Goal: Task Accomplishment & Management: Manage account settings

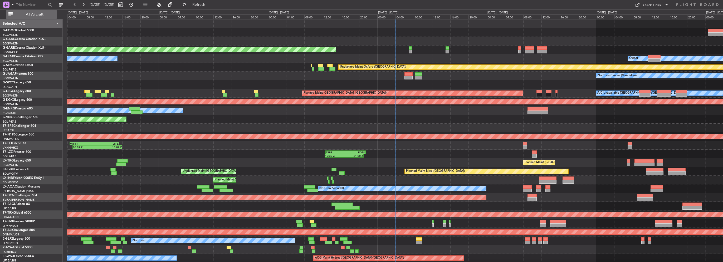
click at [30, 15] on span "All Aircraft" at bounding box center [35, 15] width 42 height 4
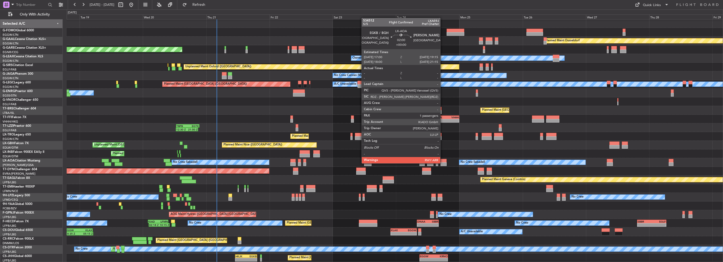
click at [442, 163] on div at bounding box center [443, 164] width 6 height 4
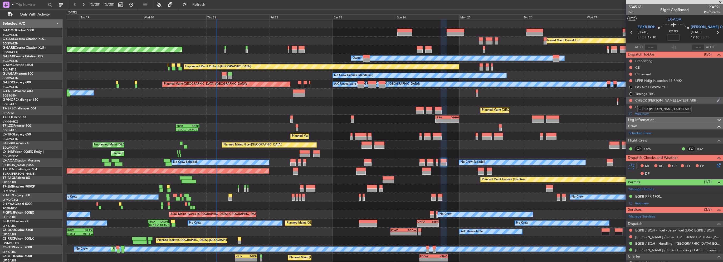
click at [656, 99] on div "CHECK [PERSON_NAME] LATEST ARR" at bounding box center [665, 100] width 61 height 4
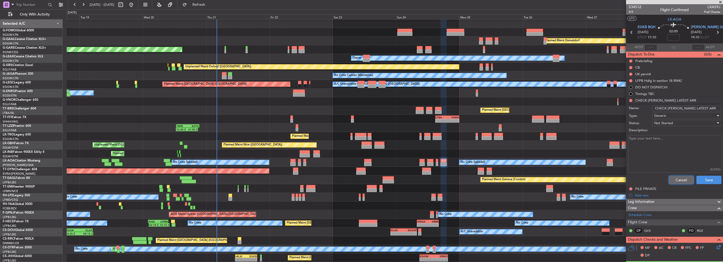
click at [673, 177] on button "Cancel" at bounding box center [680, 180] width 25 height 8
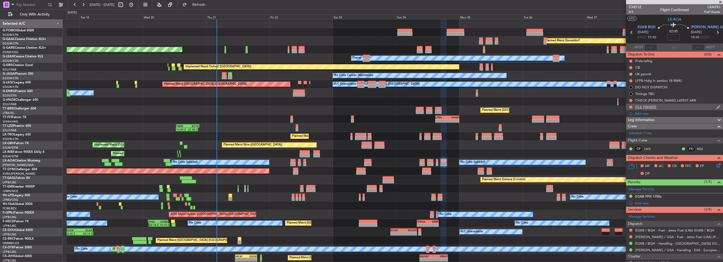
click at [649, 105] on div "FILE PRIVATE" at bounding box center [645, 107] width 21 height 4
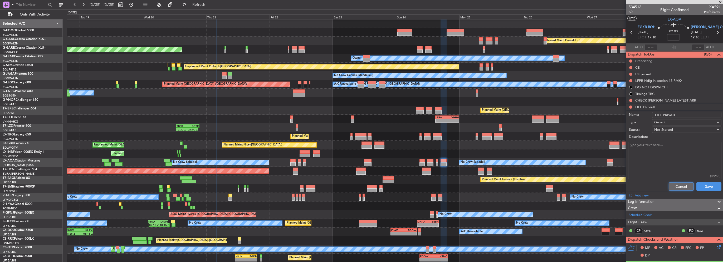
click at [682, 186] on button "Cancel" at bounding box center [680, 186] width 25 height 8
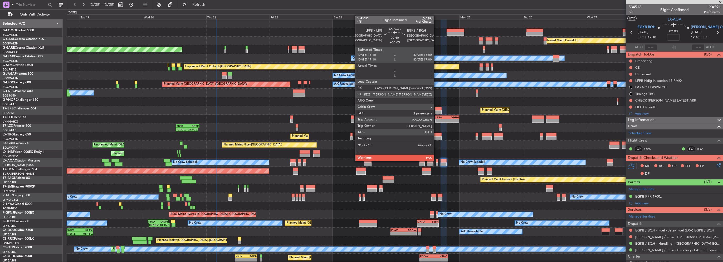
click at [436, 161] on div at bounding box center [437, 161] width 2 height 4
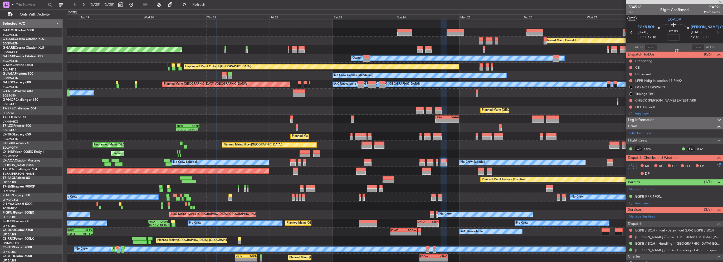
type input "+00:05"
type input "2"
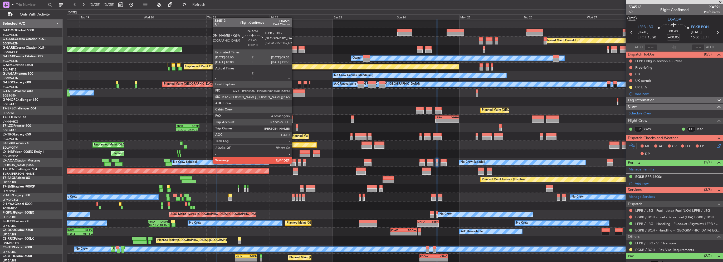
click at [294, 163] on div at bounding box center [292, 164] width 5 height 4
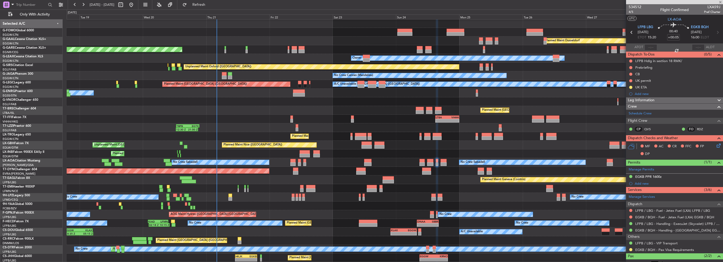
type input "+00:10"
type input "4"
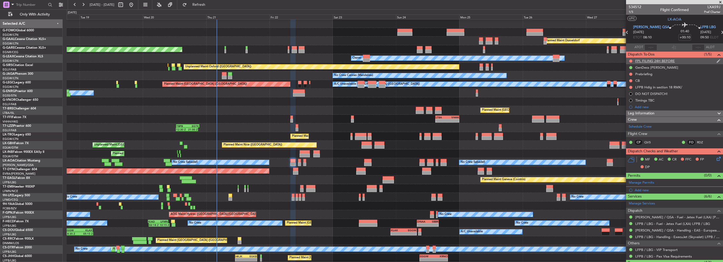
click at [659, 61] on div "FPL FILING 24H BEFORE" at bounding box center [654, 61] width 39 height 4
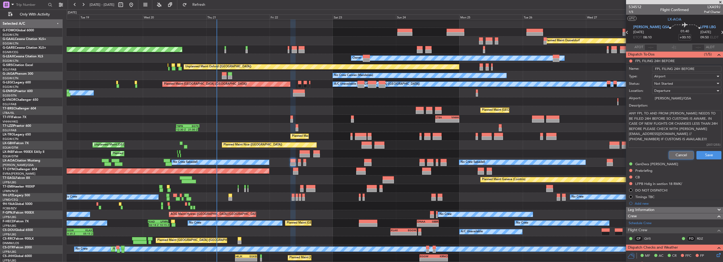
click at [681, 152] on button "Cancel" at bounding box center [680, 155] width 25 height 8
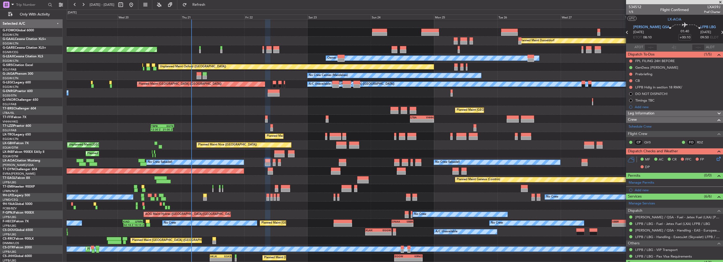
click at [332, 92] on div "Planned Maint Windsor Locks ([PERSON_NAME] Intl) Planned [GEOGRAPHIC_DATA] Unpl…" at bounding box center [395, 140] width 656 height 243
click at [207, 65] on div "Planned Maint Windsor Locks ([PERSON_NAME] Intl) Planned [GEOGRAPHIC_DATA] Unpl…" at bounding box center [395, 140] width 656 height 243
click at [171, 174] on div "Planned Maint [GEOGRAPHIC_DATA]-[GEOGRAPHIC_DATA]" at bounding box center [395, 171] width 656 height 9
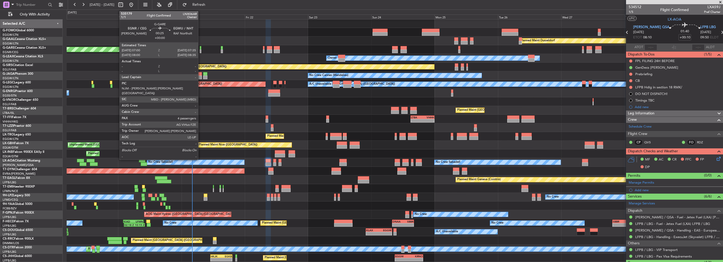
click at [200, 48] on div at bounding box center [201, 48] width 2 height 4
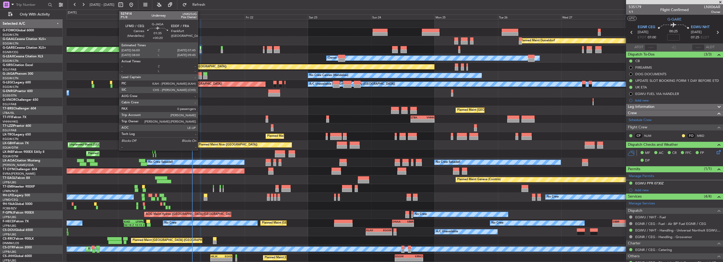
click at [200, 75] on div at bounding box center [199, 74] width 5 height 4
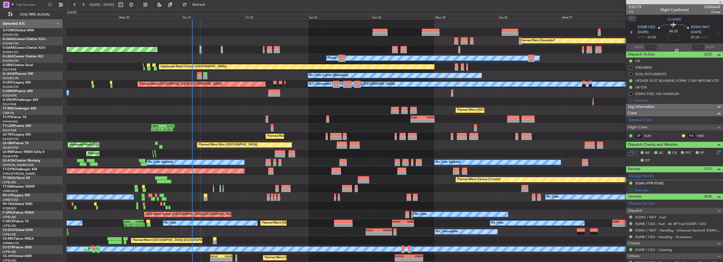
type input "+00:20"
type input "0"
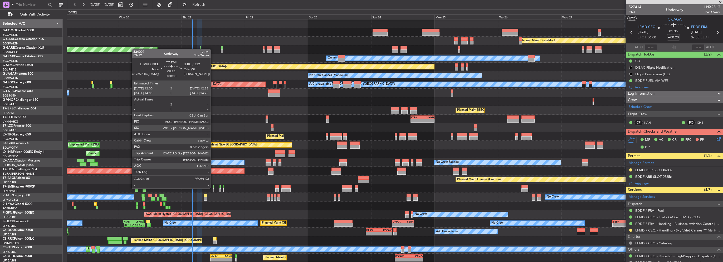
click at [213, 188] on div at bounding box center [213, 187] width 1 height 4
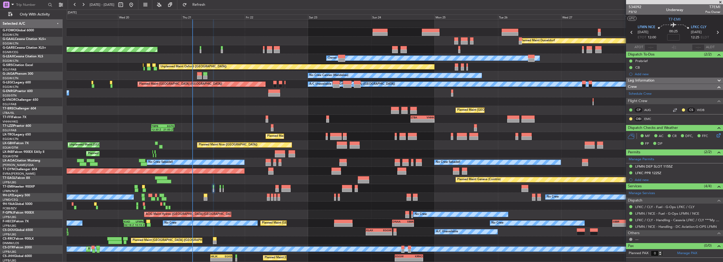
click at [650, 78] on span "Leg Information" at bounding box center [640, 81] width 27 height 6
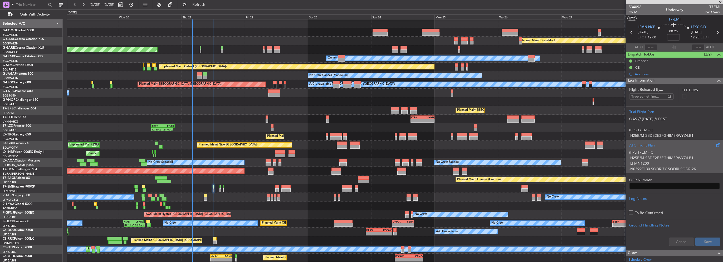
click at [650, 156] on p "-H25B/M-SBDE2E3FGHIM3RWYZ/LB1" at bounding box center [674, 158] width 91 height 6
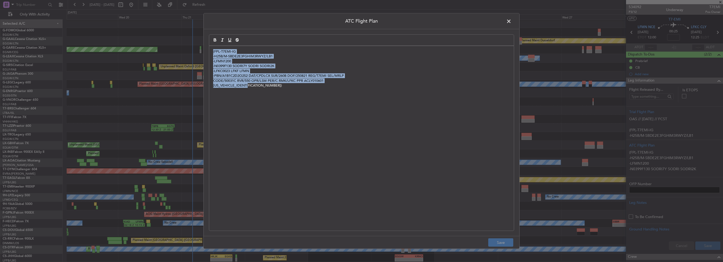
drag, startPoint x: 323, startPoint y: 112, endPoint x: 117, endPoint y: 26, distance: 222.9
click at [118, 26] on div "ATC Flight Plan (FPL-T7EMI-IG -H25B/M-SBDE2E3FGHIM3RWYZ/LB1 -LFMN1200 -N0399F13…" at bounding box center [361, 131] width 723 height 262
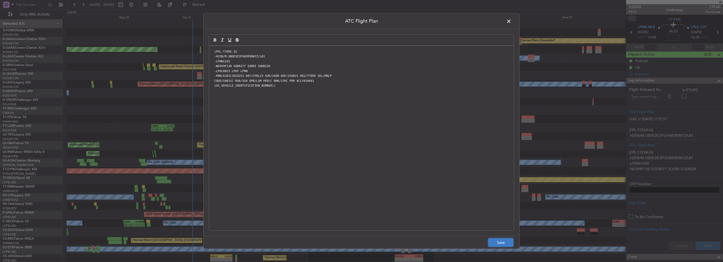
click at [495, 240] on button "Save" at bounding box center [500, 243] width 25 height 8
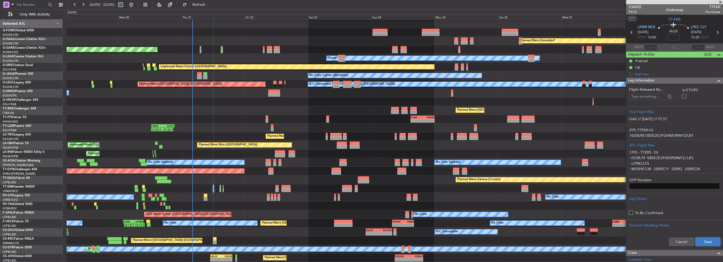
click at [695, 241] on button "Save" at bounding box center [707, 242] width 25 height 8
click at [657, 79] on div "Leg Information" at bounding box center [674, 81] width 97 height 6
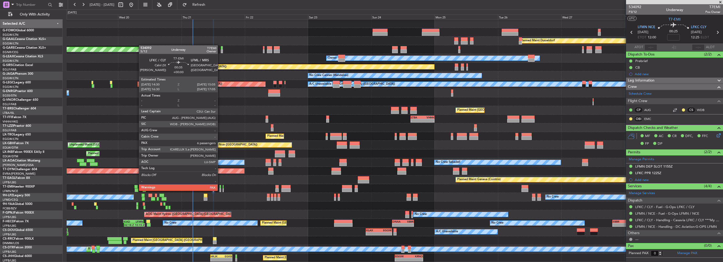
click at [220, 190] on div at bounding box center [220, 191] width 2 height 4
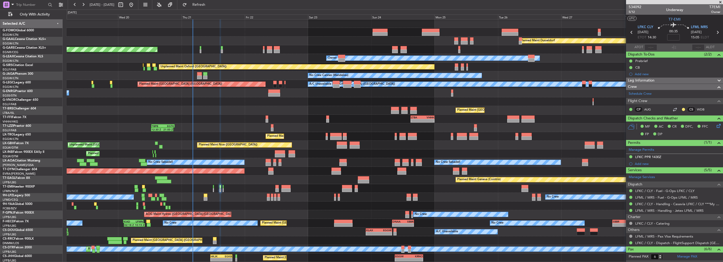
click at [224, 190] on div at bounding box center [395, 188] width 656 height 9
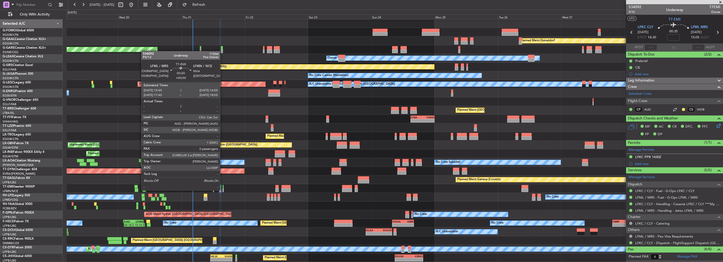
click at [222, 190] on div at bounding box center [222, 191] width 1 height 4
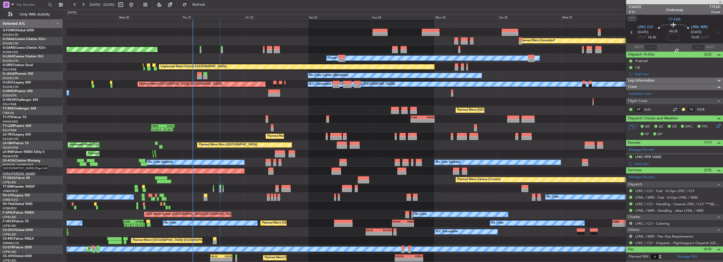
type input "0"
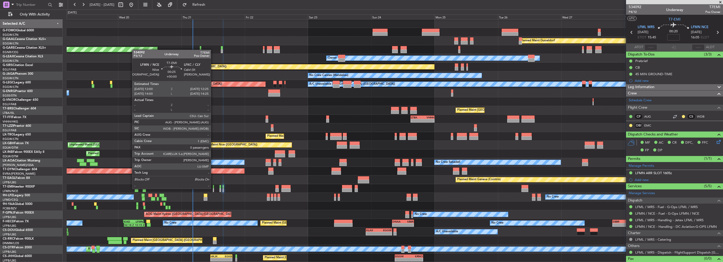
click at [213, 189] on div at bounding box center [213, 191] width 1 height 4
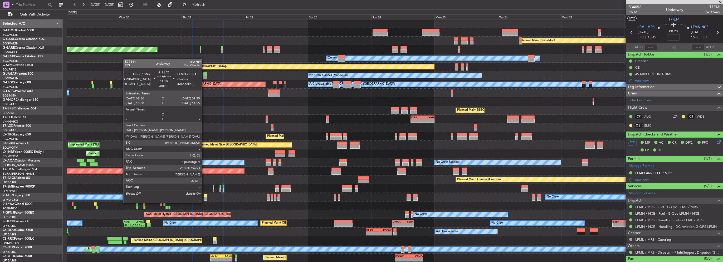
click at [204, 198] on div at bounding box center [206, 199] width 4 height 4
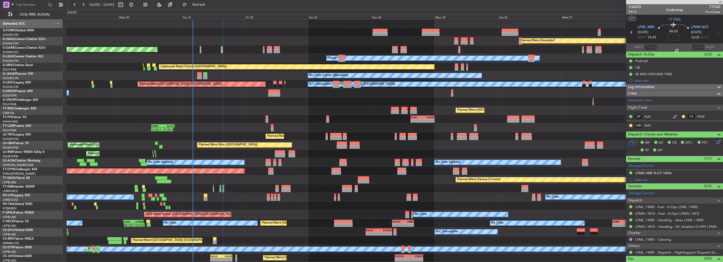
type input "-00:05"
type input "4"
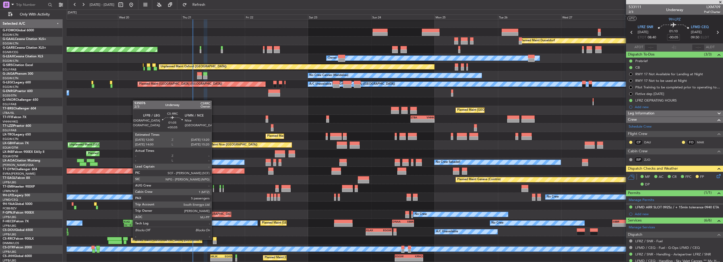
click at [214, 239] on div at bounding box center [215, 239] width 4 height 4
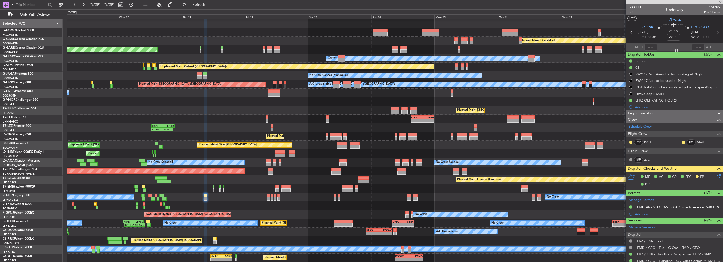
type input "+00:05"
type input "5"
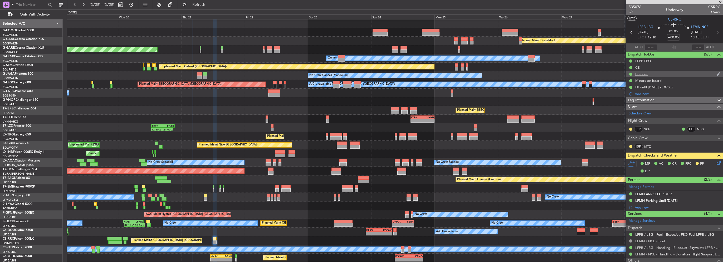
click at [646, 72] on div "Prebrief" at bounding box center [641, 74] width 12 height 4
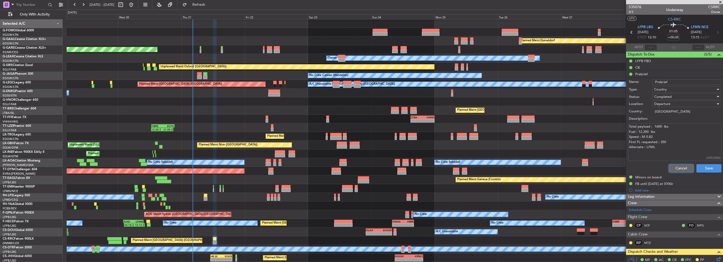
click at [677, 166] on button "Cancel" at bounding box center [680, 168] width 25 height 8
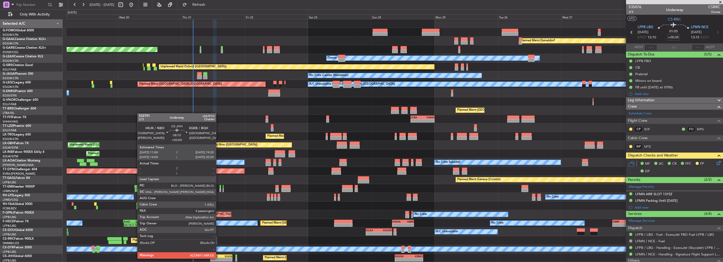
click at [222, 256] on div "EGKB" at bounding box center [226, 256] width 11 height 3
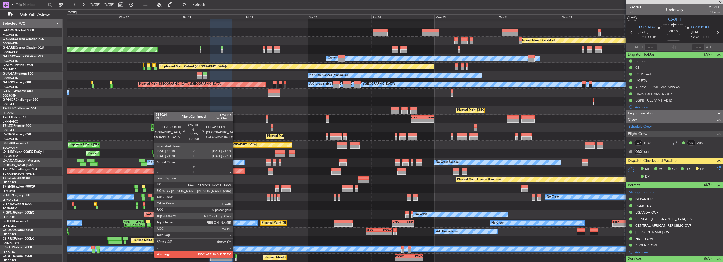
click at [235, 257] on div at bounding box center [236, 257] width 2 height 4
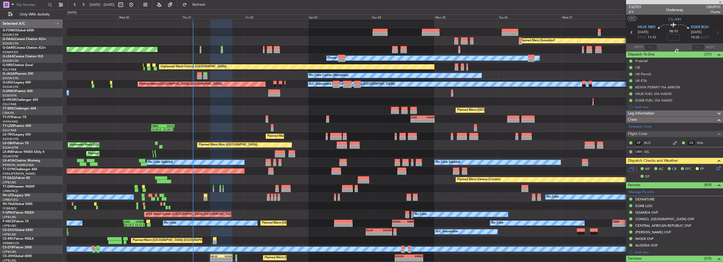
type input "0"
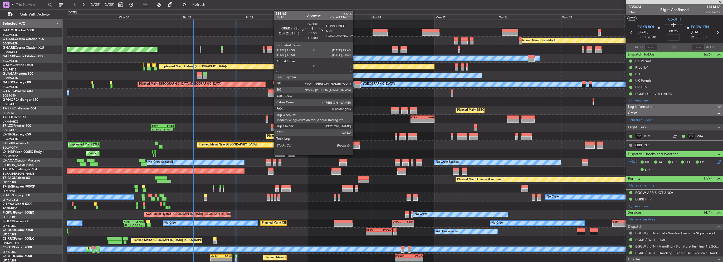
click at [355, 143] on div at bounding box center [354, 144] width 10 height 4
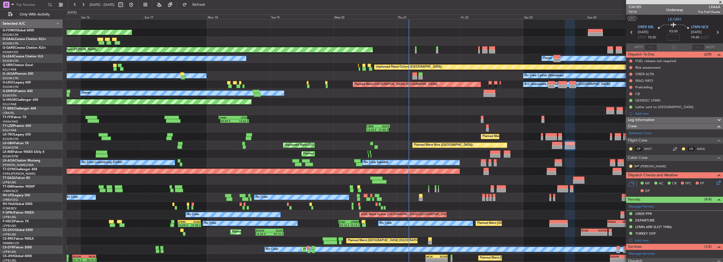
click at [322, 157] on div "Planned Maint Geneva (Cointrin)" at bounding box center [395, 154] width 656 height 9
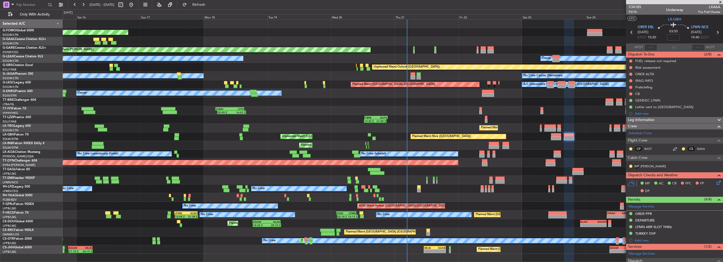
click at [170, 110] on div at bounding box center [168, 109] width 14 height 4
type input "+01:05"
type input "08:41"
type input "13:44"
type input "1"
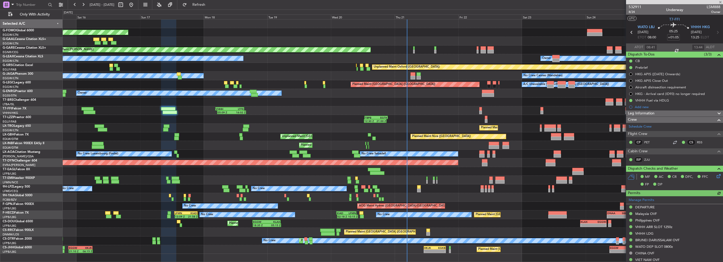
click at [661, 113] on div "Leg Information" at bounding box center [674, 114] width 97 height 6
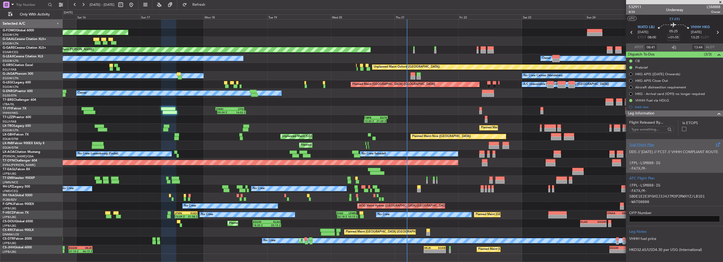
click at [667, 150] on p "DDS // [DATE] // FCST // VHHH COMPLIANT ROUTE" at bounding box center [674, 152] width 91 height 6
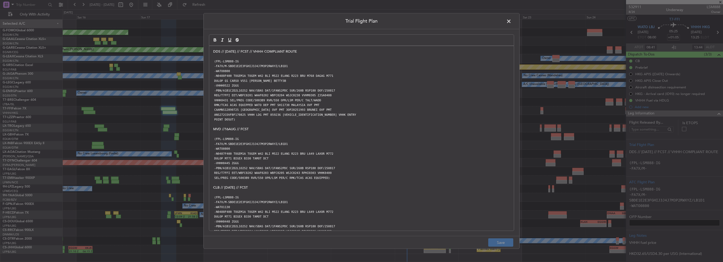
click at [291, 100] on code "VHHK0431 SEL/PREG CODE/5003B9 RVR/550 OPR/LSM PER/C TALT/WADD" at bounding box center [267, 100] width 109 height 4
drag, startPoint x: 231, startPoint y: 75, endPoint x: 268, endPoint y: 81, distance: 37.6
click at [268, 81] on div "DDS // [DATE] // FCST // VHHH COMPLIANT ROUTE (FPL-LSM888-IG -FA7X/M-SBDE1E2E3F…" at bounding box center [361, 138] width 304 height 185
copy div "TOGEM1A TOGEM W42 BLI M522 ELANG R223 BRU M768 DAGAG M771 DULOP Q1 CARSO V551 […"
click at [511, 19] on span at bounding box center [511, 22] width 0 height 11
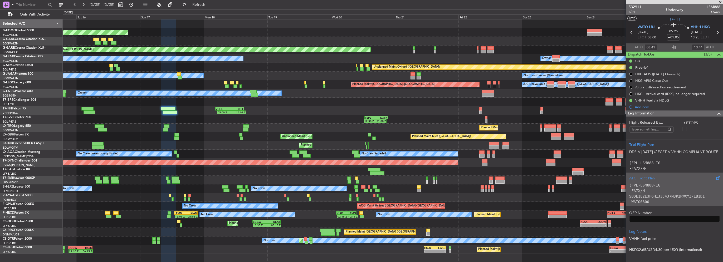
click at [673, 197] on code "-FA7X/M-SBDE1E2E3FGHIJ3J4J7M3P2RWXYZ/LB1D1" at bounding box center [667, 194] width 76 height 10
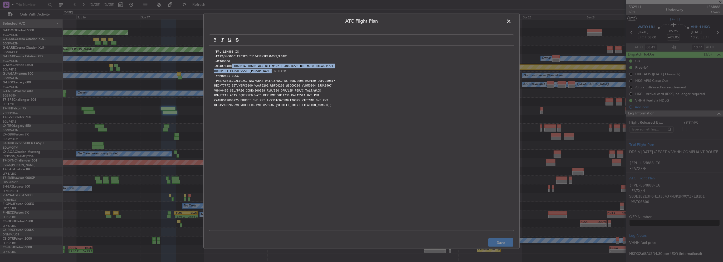
drag, startPoint x: 232, startPoint y: 66, endPoint x: 274, endPoint y: 70, distance: 42.3
click at [274, 70] on div "(FPL-LSM888-IG -FA7X/M-SBDE1E2E3FGHIJ3J4J7M3P2RWXYZ/LB1D1 -WATO0800 -N0487F400 …" at bounding box center [361, 138] width 304 height 185
copy div "TOGEM1A TOGEM W42 BLI M522 ELANG R223 BRU M768 DAGAG M771 DULOP Q1 CARSO V551 […"
click at [511, 21] on span at bounding box center [511, 22] width 0 height 11
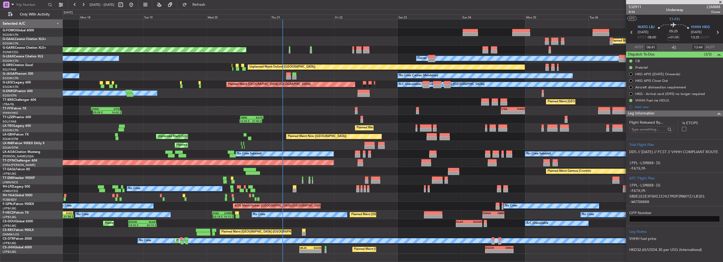
click at [286, 126] on div "Planned Maint Windsor Locks ([PERSON_NAME] Intl) Planned [GEOGRAPHIC_DATA] Unpl…" at bounding box center [393, 136] width 660 height 235
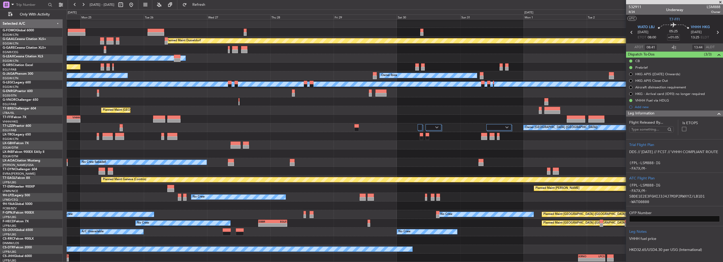
click at [159, 124] on div "Owner [GEOGRAPHIC_DATA] ([GEOGRAPHIC_DATA])" at bounding box center [395, 127] width 656 height 9
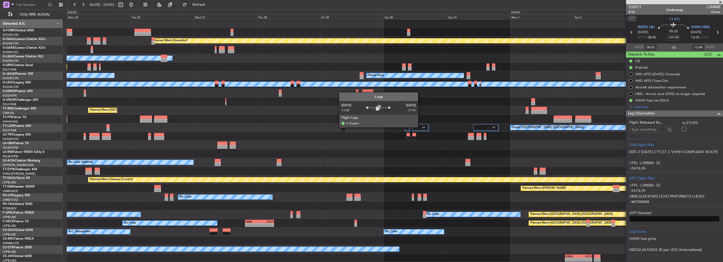
click at [420, 127] on div at bounding box center [420, 127] width 16 height 6
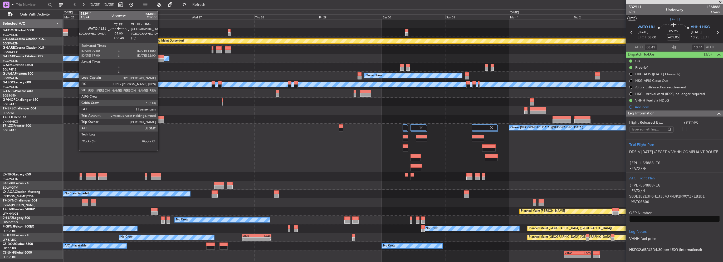
click at [160, 119] on div at bounding box center [157, 121] width 13 height 4
type input "+00:40"
type input "11"
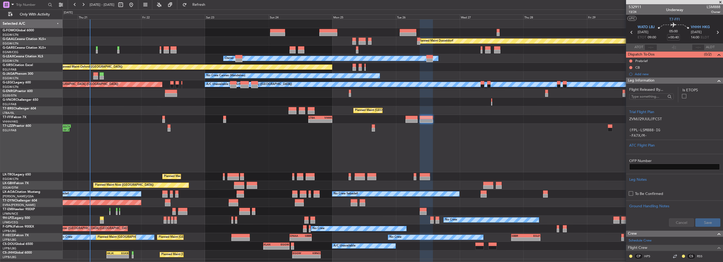
click at [637, 150] on fb-app "[DATE] - [DATE] Refresh Quick Links Only With Activity Planned [GEOGRAPHIC_DATA…" at bounding box center [361, 133] width 723 height 258
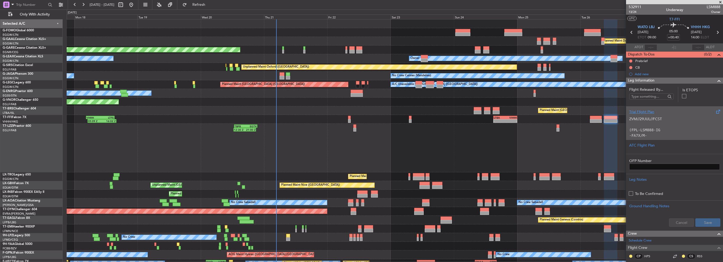
click at [659, 126] on p at bounding box center [674, 125] width 91 height 6
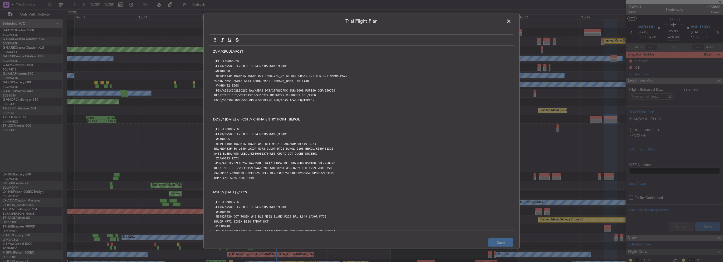
click at [214, 52] on p "ZVM//29JUL//FCST" at bounding box center [361, 51] width 296 height 5
click at [211, 51] on div "ZVM//29JUL//FCST (FPL-LSM888-IG -FA7X/M-SBDE1E2E3FGHIJ3J4J7M3P2RWXYZ/LB1D1 -WAT…" at bounding box center [361, 138] width 304 height 185
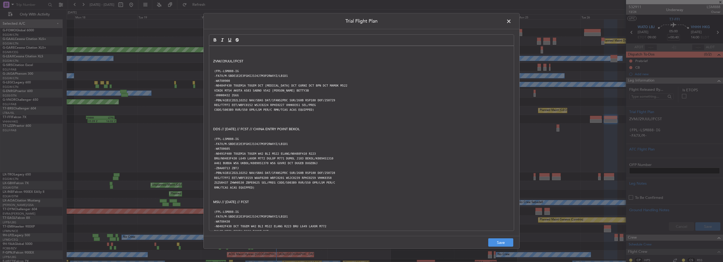
click at [212, 51] on div "ZVM//29JUL//FCST (FPL-LSM888-IG -FA7X/M-SBDE1E2E3FGHIJ3J4J7M3P2RWXYZ/LB1D1 -WAT…" at bounding box center [361, 138] width 304 height 185
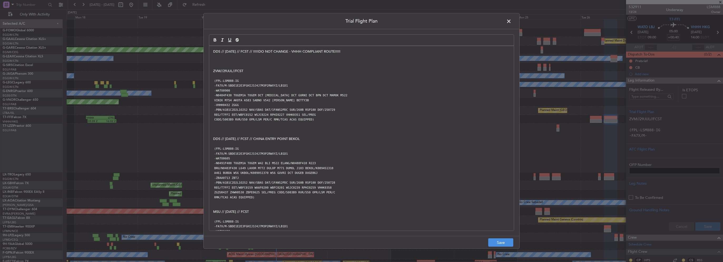
click at [235, 57] on p at bounding box center [361, 56] width 296 height 5
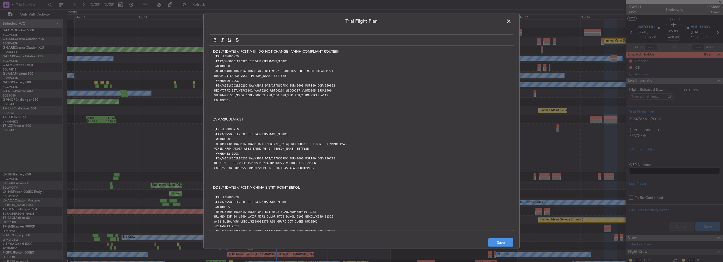
click at [342, 50] on p "DDS // [DATE] // FCST // !!!!!DO NOT CHANGE - VHHH COMPLIANT ROUTE!!!!!" at bounding box center [361, 51] width 296 height 5
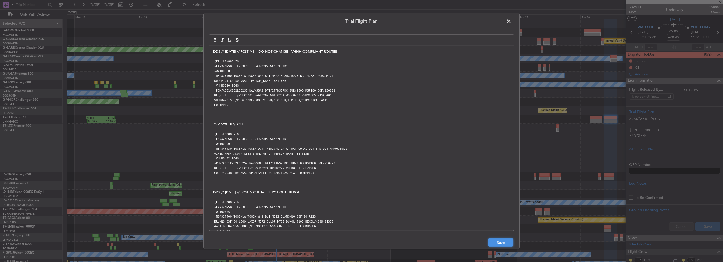
click at [499, 243] on button "Save" at bounding box center [500, 243] width 25 height 8
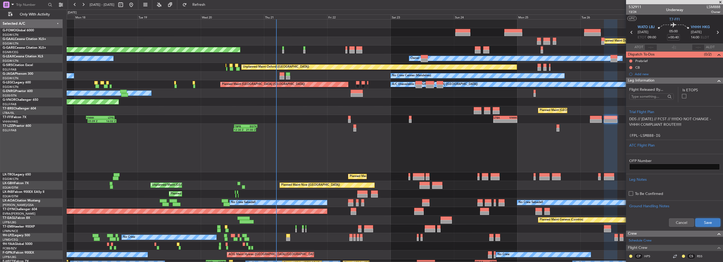
click at [703, 222] on button "Save" at bounding box center [707, 223] width 25 height 8
click at [674, 37] on input "+00:40" at bounding box center [673, 37] width 13 height 6
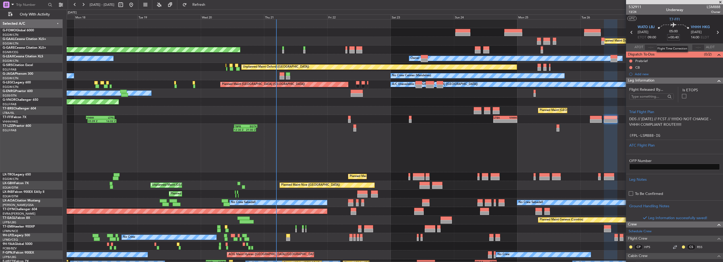
click at [674, 37] on input "+00:40" at bounding box center [673, 37] width 13 height 6
drag, startPoint x: 670, startPoint y: 38, endPoint x: 686, endPoint y: 39, distance: 15.4
click at [686, 39] on div "05:00 +00:40" at bounding box center [673, 32] width 35 height 19
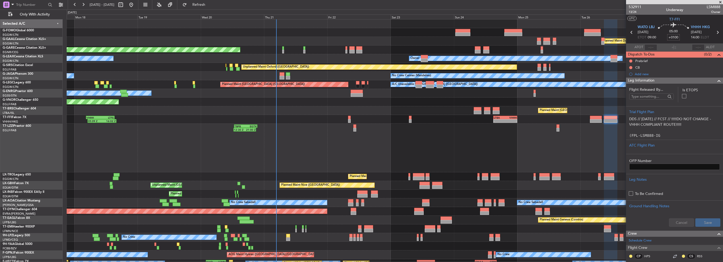
click at [681, 57] on div "Dispatch To-Dos (0/2)" at bounding box center [674, 55] width 97 height 6
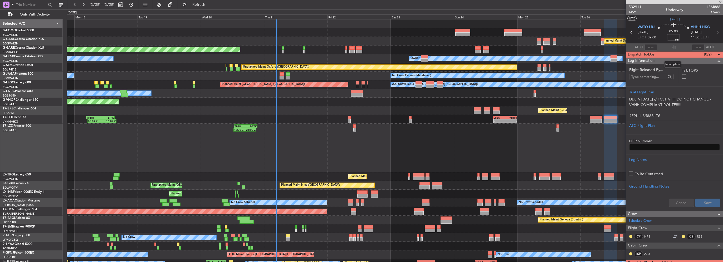
type input "+01:00"
click at [679, 52] on div "Dispatch To-Dos (0/2)" at bounding box center [674, 55] width 97 height 6
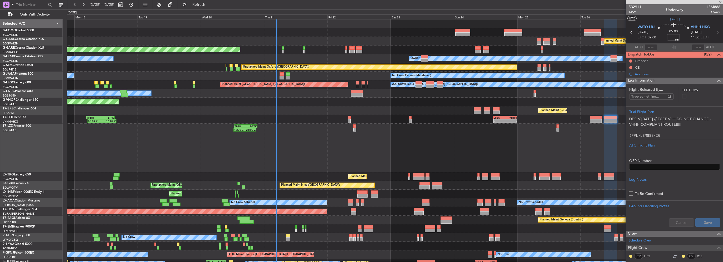
click at [715, 81] on span at bounding box center [718, 81] width 6 height 6
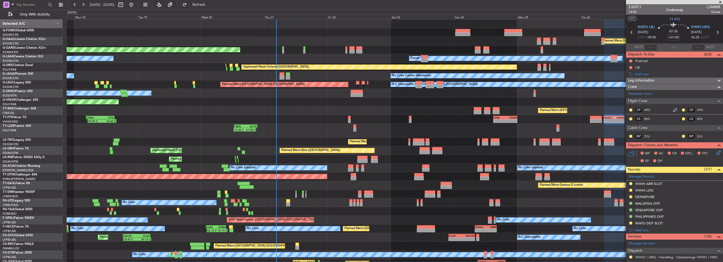
click at [645, 229] on div "Add new" at bounding box center [677, 230] width 86 height 4
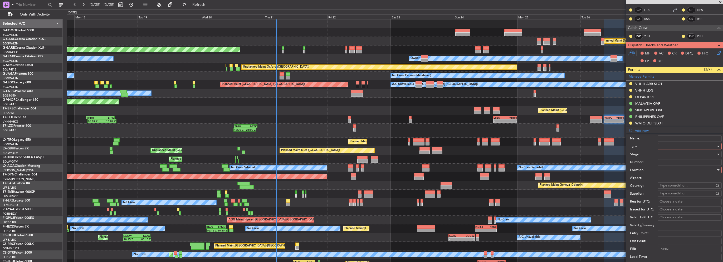
scroll to position [132, 0]
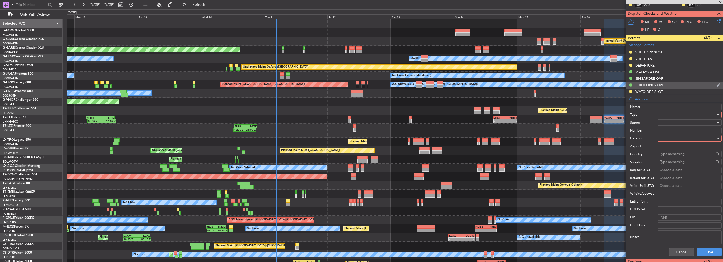
click at [629, 83] on nimbus-traffic-light at bounding box center [630, 85] width 4 height 5
click at [629, 84] on button at bounding box center [630, 84] width 3 height 3
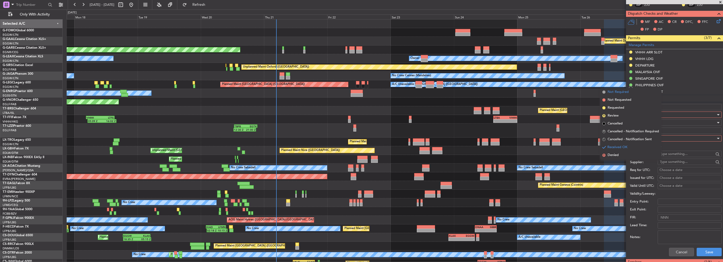
click at [617, 93] on span "Not Required" at bounding box center [617, 92] width 21 height 5
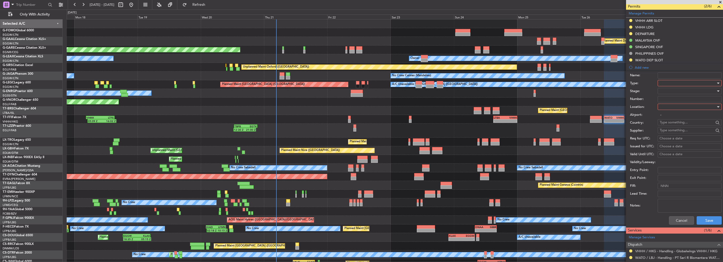
scroll to position [184, 0]
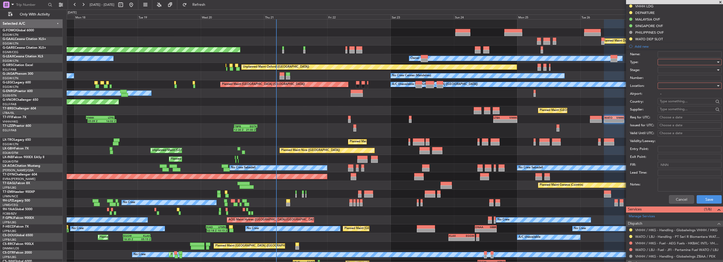
click at [659, 58] on div at bounding box center [687, 62] width 56 height 8
click at [677, 82] on span "Overflight" at bounding box center [687, 83] width 55 height 8
click at [673, 82] on div at bounding box center [687, 86] width 56 height 8
click at [671, 125] on span "Enroute" at bounding box center [687, 128] width 55 height 8
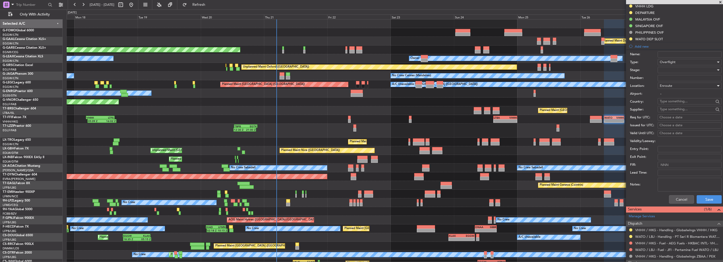
click at [669, 100] on input "text" at bounding box center [686, 101] width 54 height 8
click at [671, 106] on span "Brunei Darussalam" at bounding box center [687, 109] width 52 height 8
type input "Brunei Darussalam"
click at [667, 67] on div at bounding box center [687, 70] width 56 height 8
click at [673, 105] on span "Requested" at bounding box center [687, 104] width 55 height 8
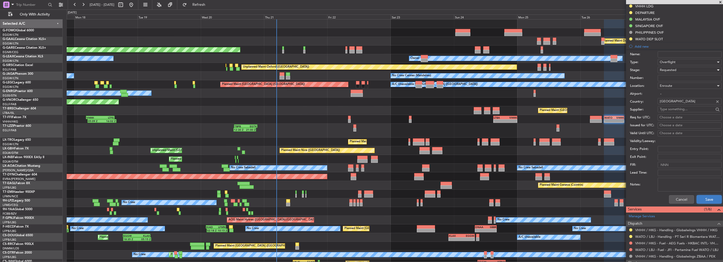
click at [707, 202] on button "Save" at bounding box center [708, 199] width 25 height 8
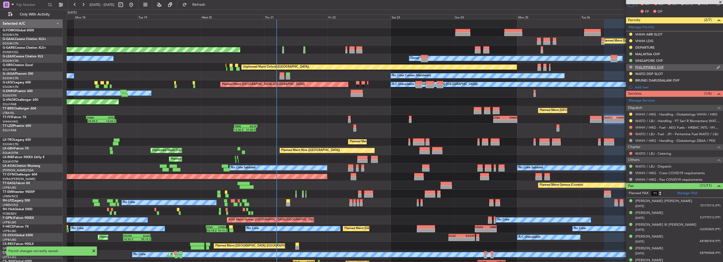
scroll to position [105, 0]
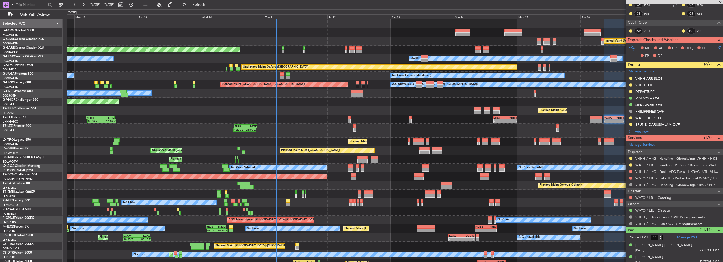
click at [645, 129] on div "Add new" at bounding box center [677, 131] width 86 height 4
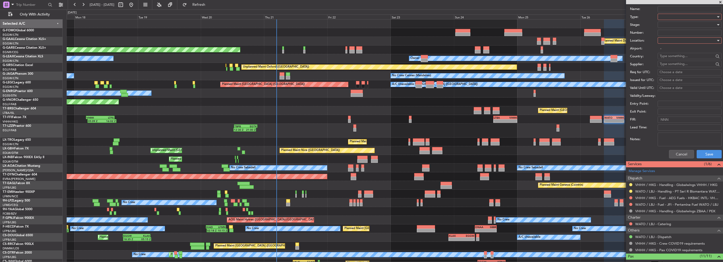
scroll to position [237, 0]
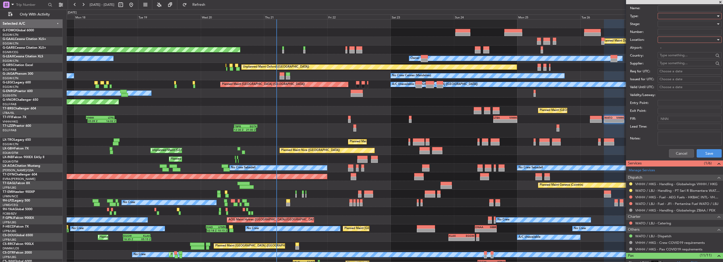
click at [674, 16] on div at bounding box center [687, 16] width 56 height 8
click at [676, 61] on span "Overflight" at bounding box center [687, 63] width 55 height 8
click at [674, 36] on div at bounding box center [687, 40] width 56 height 8
click at [667, 82] on span "Enroute" at bounding box center [687, 82] width 55 height 8
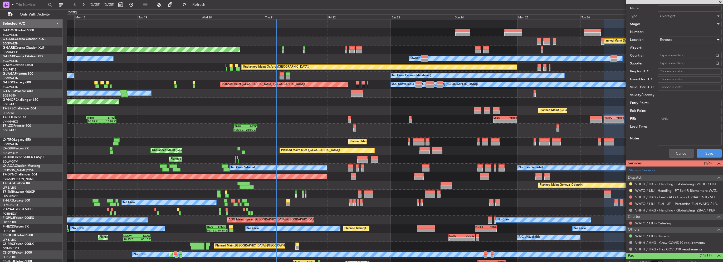
click at [665, 55] on input "text" at bounding box center [686, 55] width 54 height 8
click at [680, 63] on span "Viet Nam" at bounding box center [687, 62] width 52 height 8
type input "Viet Nam"
click at [673, 20] on div at bounding box center [687, 24] width 56 height 8
click at [671, 58] on span "Requested" at bounding box center [687, 58] width 55 height 8
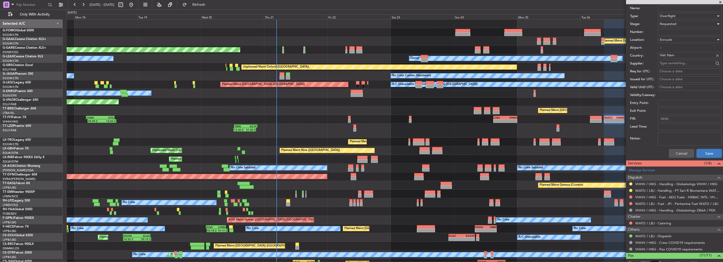
click at [706, 151] on button "Save" at bounding box center [708, 153] width 25 height 8
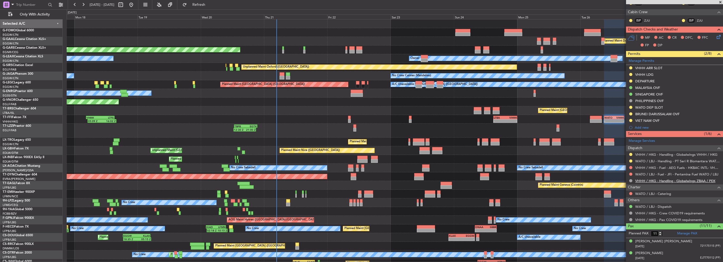
scroll to position [0, 0]
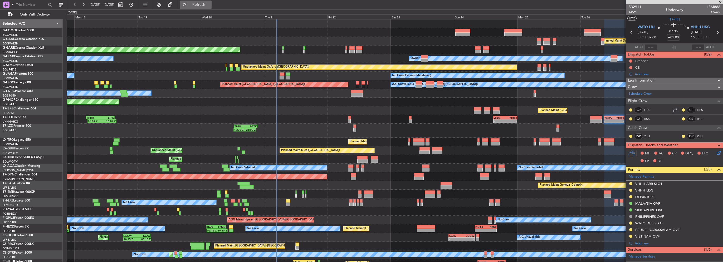
click at [211, 1] on button "Refresh" at bounding box center [196, 5] width 32 height 8
click at [250, 129] on div "Planned Maint Windsor Locks (Bradley Intl) Planned Maint Dusseldorf Unplanned M…" at bounding box center [395, 143] width 656 height 249
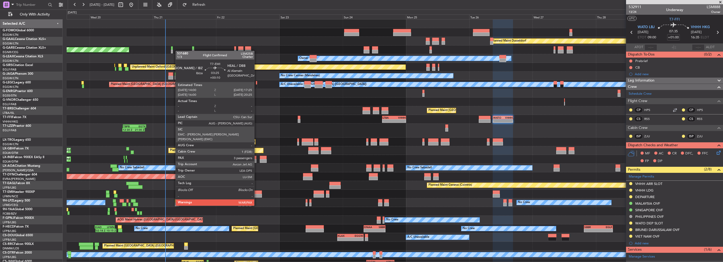
click at [256, 196] on div at bounding box center [257, 196] width 9 height 4
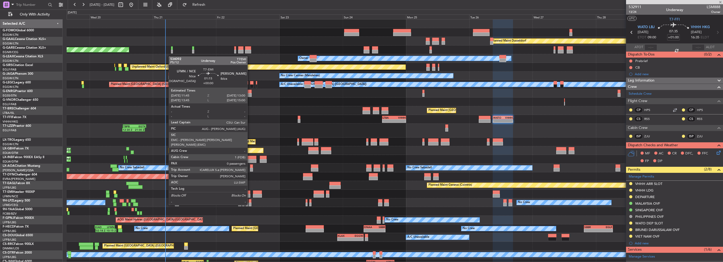
type input "+00:10"
type input "3"
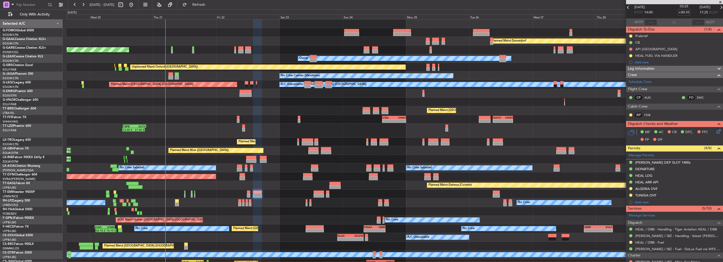
scroll to position [25, 0]
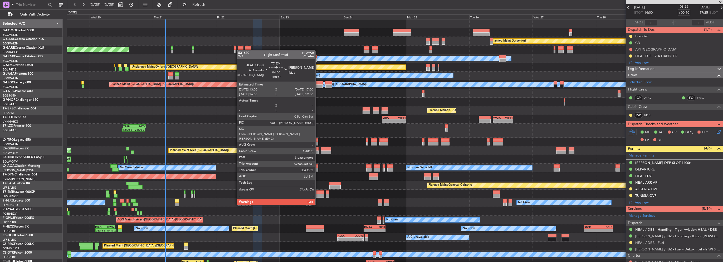
click at [318, 195] on div at bounding box center [318, 196] width 11 height 4
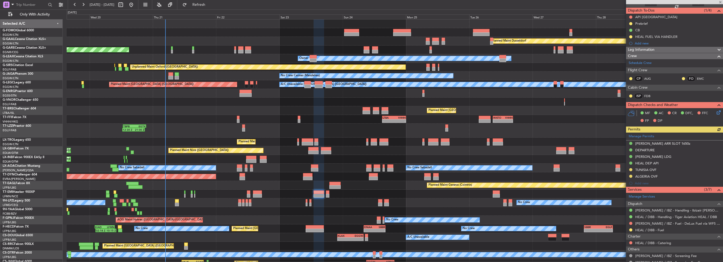
scroll to position [31, 0]
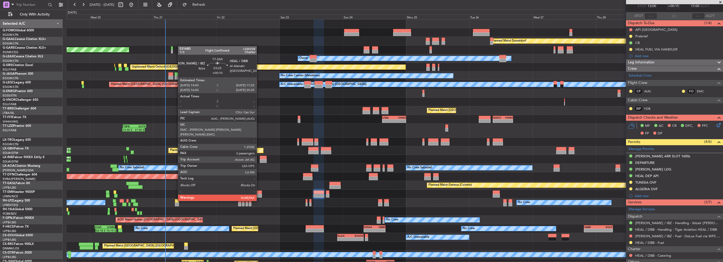
click at [258, 193] on div at bounding box center [257, 193] width 9 height 4
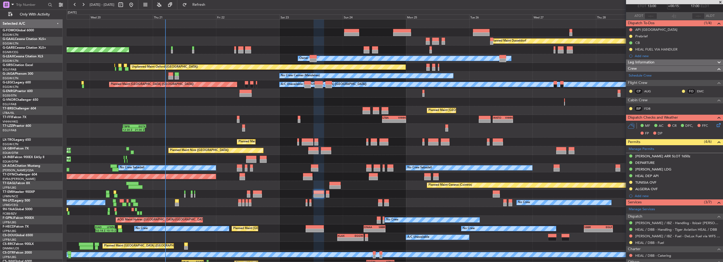
click at [233, 5] on div "19 Aug 2025 - 30 Aug 2025 Refresh Quick Links Only With Activity" at bounding box center [361, 4] width 723 height 9
click at [210, 3] on span "Refresh" at bounding box center [199, 5] width 22 height 4
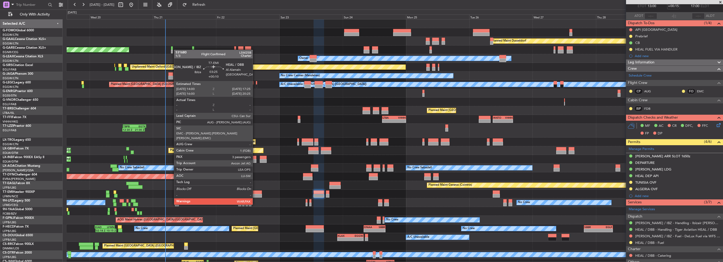
click at [255, 194] on div at bounding box center [257, 196] width 9 height 4
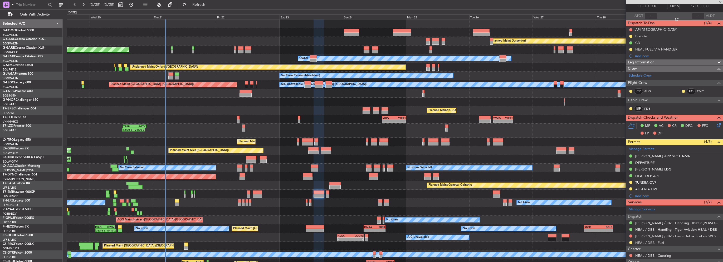
type input "+00:10"
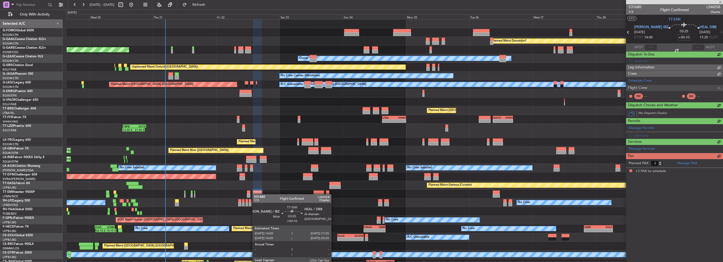
scroll to position [0, 0]
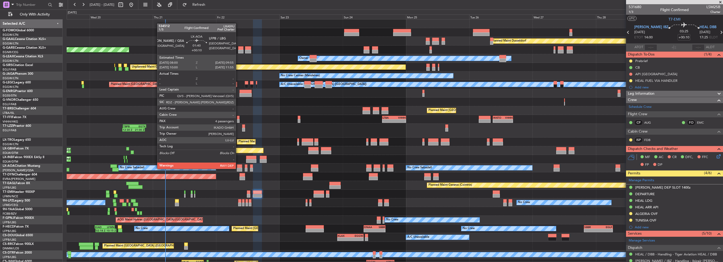
click at [238, 169] on div at bounding box center [239, 170] width 5 height 4
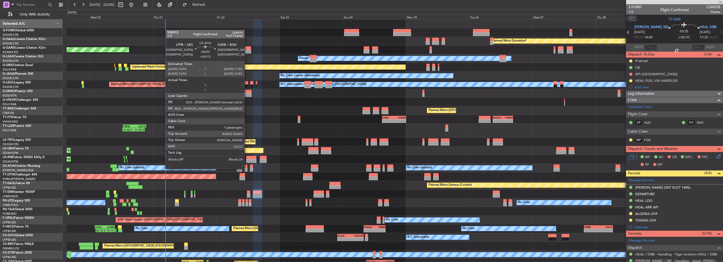
type input "4"
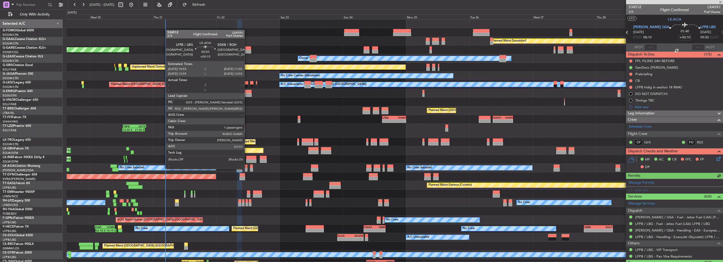
click at [247, 169] on div at bounding box center [246, 170] width 3 height 4
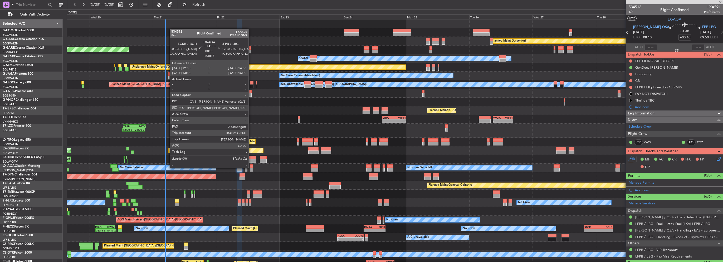
type input "+00:15"
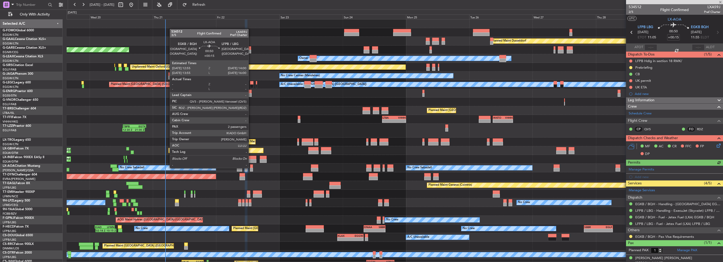
click at [251, 168] on div at bounding box center [251, 170] width 3 height 4
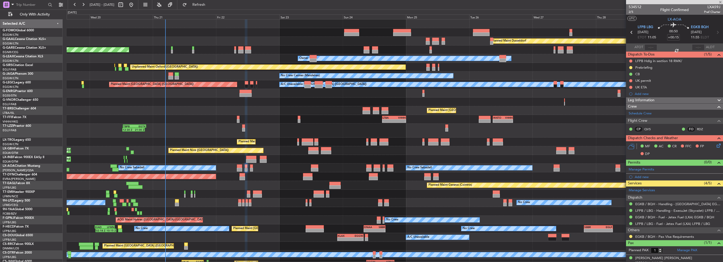
type input "2"
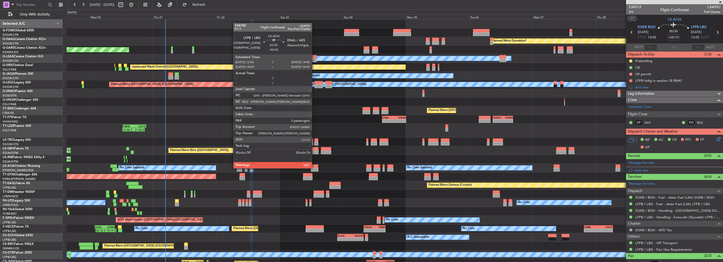
click at [314, 168] on div at bounding box center [314, 170] width 7 height 4
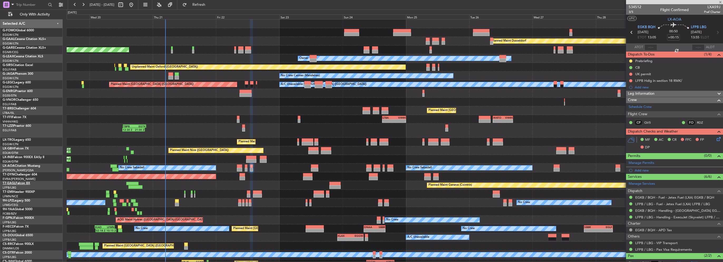
type input "-00:05"
type input "0"
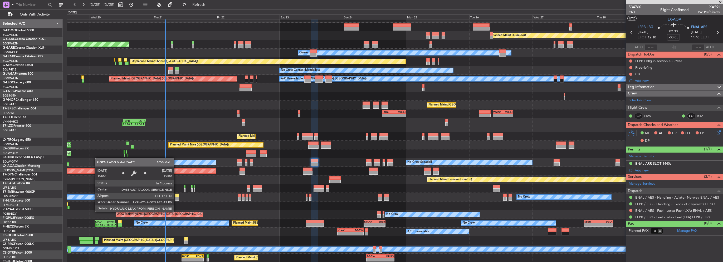
scroll to position [5, 0]
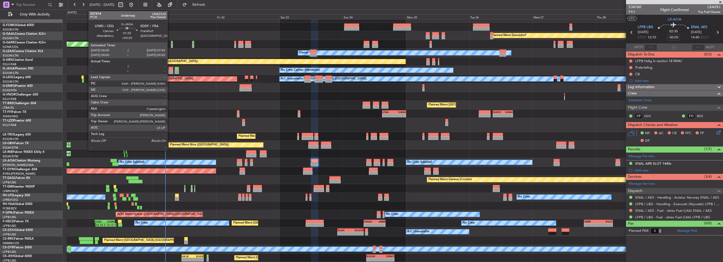
click at [170, 67] on div at bounding box center [170, 69] width 5 height 4
click at [170, 71] on div at bounding box center [170, 72] width 5 height 4
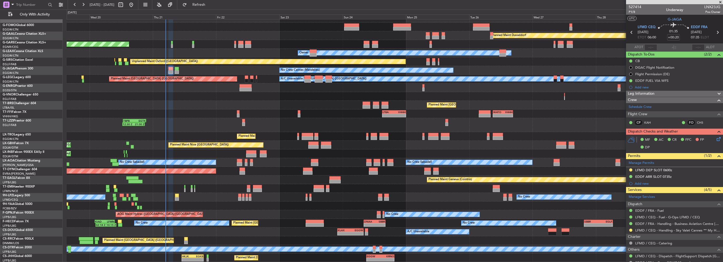
click at [644, 93] on span "Leg Information" at bounding box center [640, 94] width 27 height 6
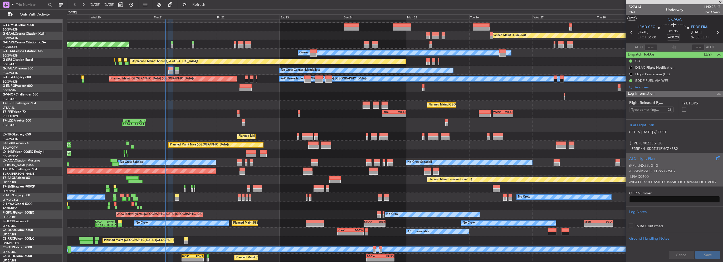
click at [646, 167] on p "(FPL-LNX23JG-IG" at bounding box center [674, 166] width 91 height 6
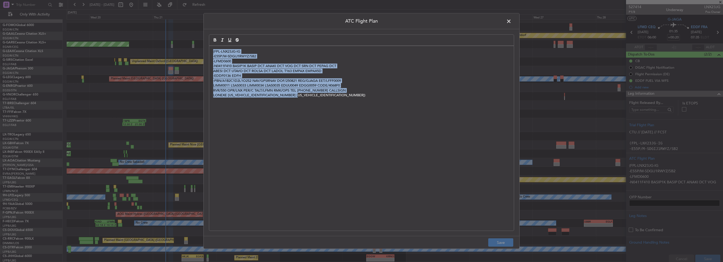
drag, startPoint x: 175, startPoint y: 42, endPoint x: 103, endPoint y: 19, distance: 75.7
click at [114, 22] on div "ATC Flight Plan (FPL-LNX23JG-IG -E55P/M-SDGIJ1RWYZ/SB2 -LFMD0600 -N0411F410 BAS…" at bounding box center [361, 131] width 723 height 262
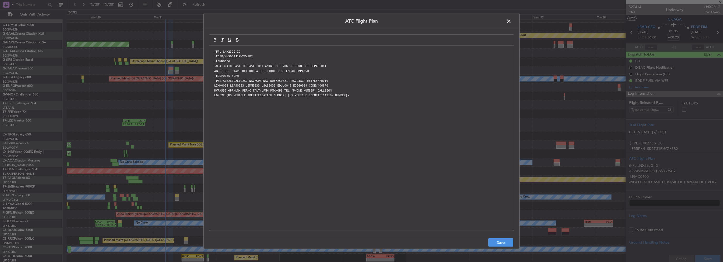
scroll to position [0, 0]
click at [499, 240] on button "Save" at bounding box center [500, 243] width 25 height 8
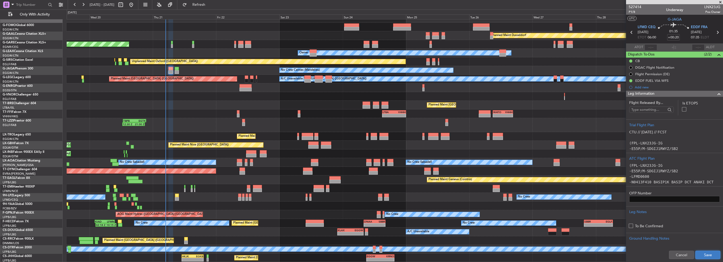
click at [703, 256] on button "Save" at bounding box center [707, 255] width 25 height 8
click at [695, 93] on div "Leg Information" at bounding box center [674, 94] width 97 height 6
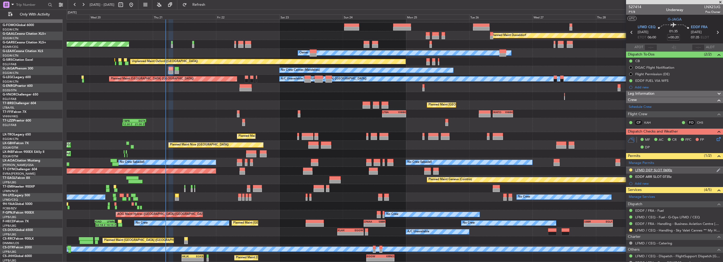
click at [649, 170] on div "LFMD DEP SLOT 0600z" at bounding box center [653, 170] width 37 height 4
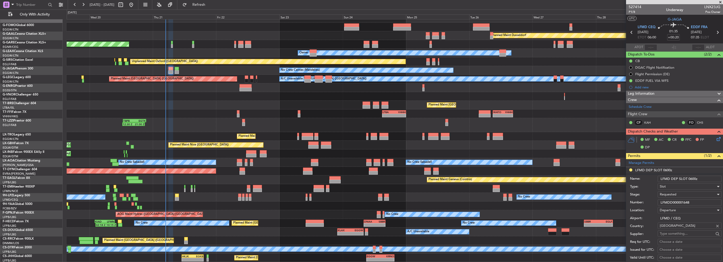
click at [679, 193] on div "Requested" at bounding box center [687, 195] width 56 height 8
click at [675, 234] on span "Received OK" at bounding box center [687, 234] width 55 height 8
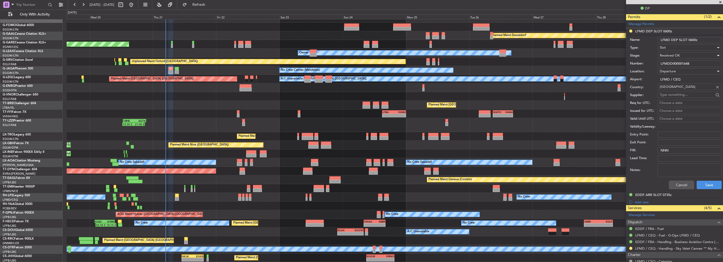
scroll to position [158, 0]
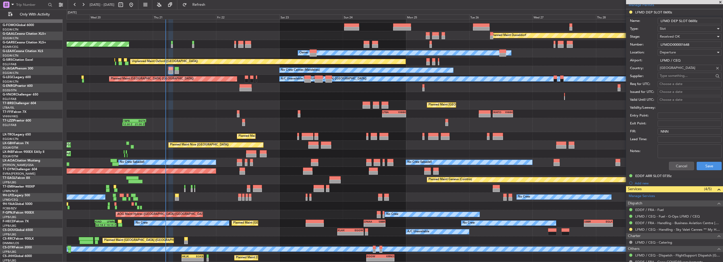
click at [708, 160] on div "Cancel Save" at bounding box center [676, 166] width 92 height 14
click at [708, 165] on button "Save" at bounding box center [708, 166] width 25 height 8
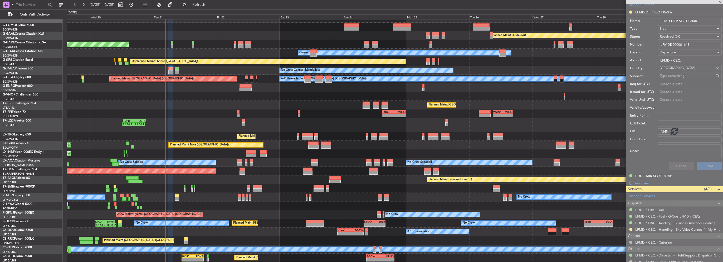
scroll to position [24, 0]
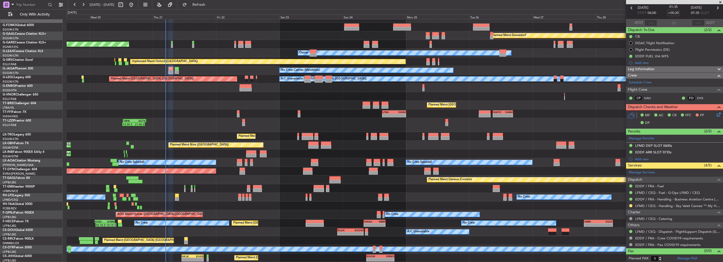
click at [715, 113] on icon at bounding box center [717, 114] width 4 height 4
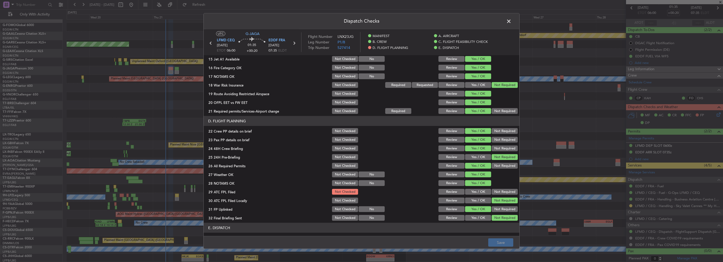
scroll to position [290, 0]
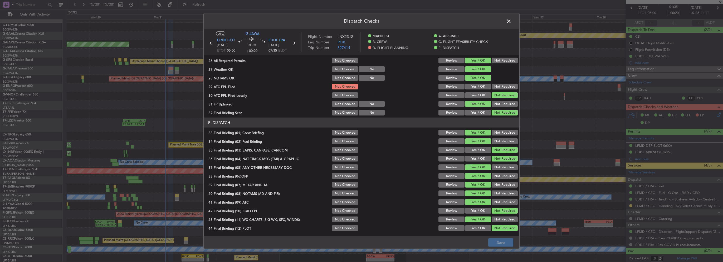
click at [491, 87] on button "Not Required" at bounding box center [504, 87] width 26 height 6
click at [481, 86] on button "Yes / OK" at bounding box center [478, 87] width 26 height 6
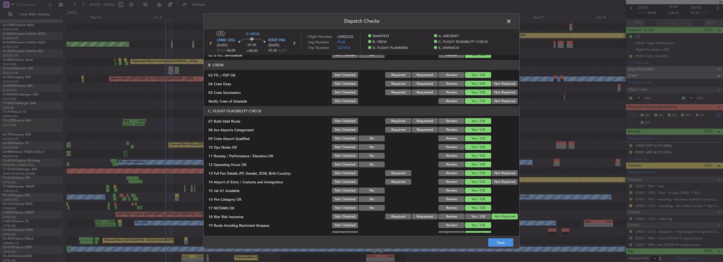
scroll to position [0, 0]
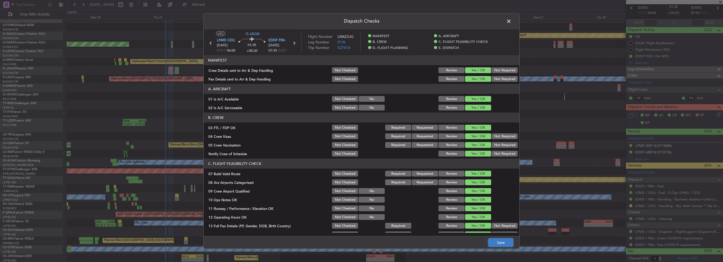
click at [509, 246] on button "Save" at bounding box center [500, 243] width 25 height 8
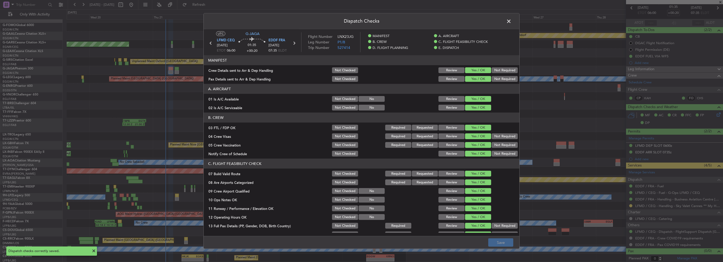
click at [511, 21] on span at bounding box center [511, 22] width 0 height 11
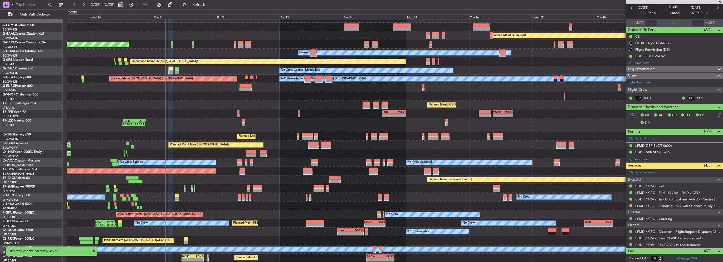
click at [630, 205] on button at bounding box center [630, 205] width 3 height 3
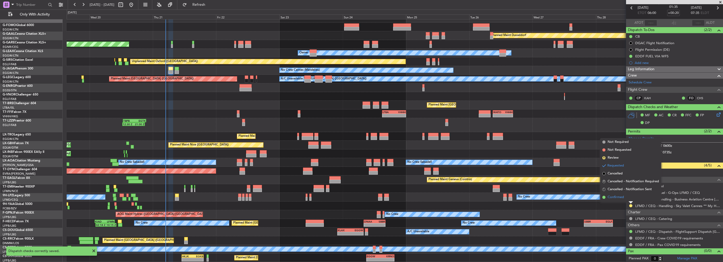
click at [607, 196] on span "Confirmed" at bounding box center [615, 197] width 16 height 5
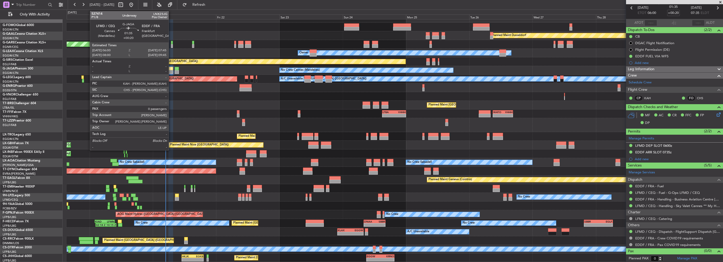
click at [171, 72] on div at bounding box center [170, 72] width 5 height 4
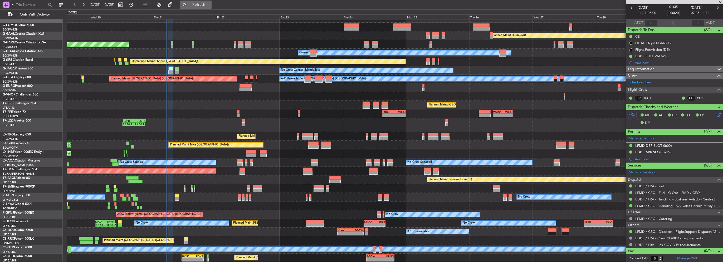
click at [210, 4] on span "Refresh" at bounding box center [199, 5] width 22 height 4
click at [502, 114] on div "-" at bounding box center [506, 115] width 9 height 3
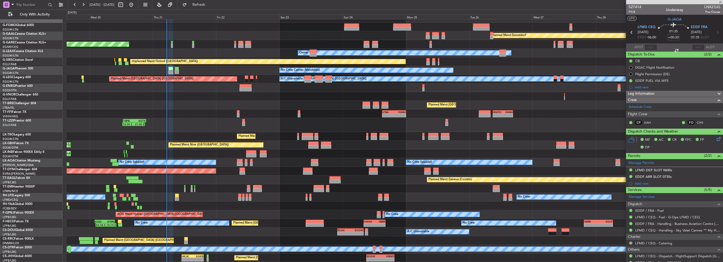
type input "+01:00"
type input "11"
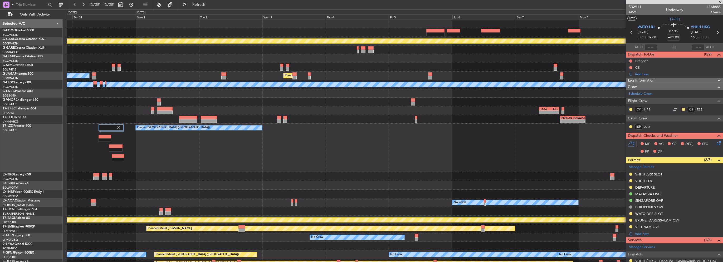
click at [113, 122] on div "- - LIEO 17:00 Z ZBAA 02:35 Z Planned Maint Geneva (Cointrin)" at bounding box center [395, 119] width 656 height 9
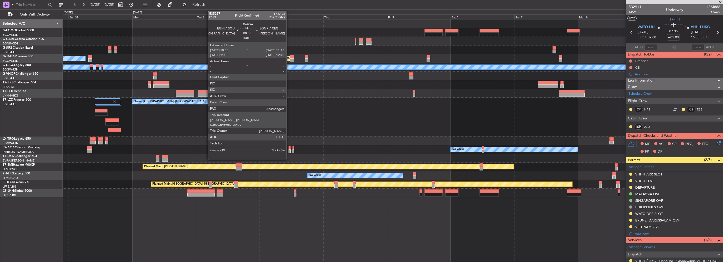
click at [289, 149] on div at bounding box center [289, 148] width 2 height 4
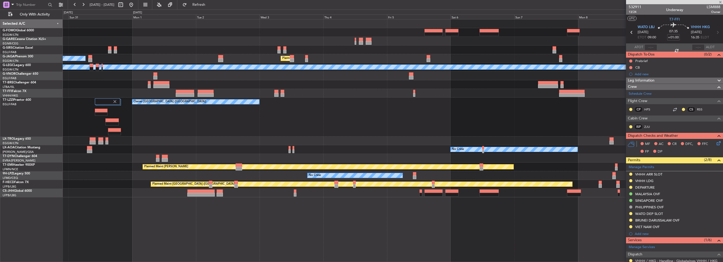
type input "0"
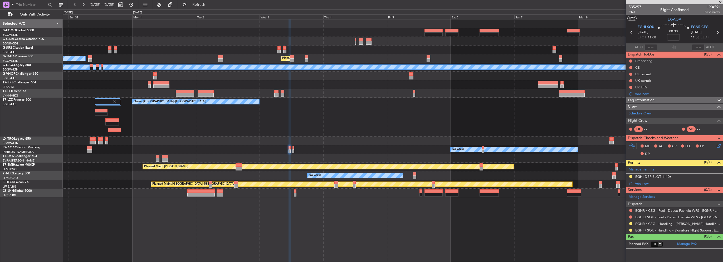
click at [671, 177] on div "EGHI DEP SLOT 1110z" at bounding box center [674, 177] width 97 height 7
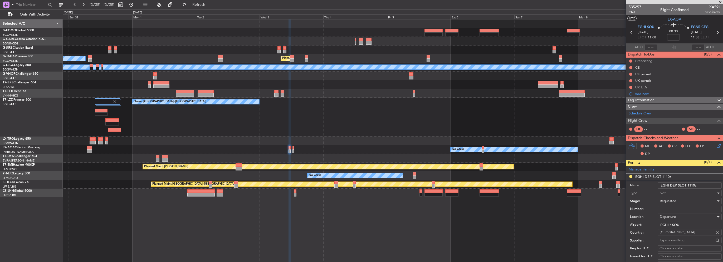
drag, startPoint x: 694, startPoint y: 185, endPoint x: 689, endPoint y: 185, distance: 5.8
click at [689, 185] on input "EGHI DEP SLOT 1110z" at bounding box center [689, 185] width 64 height 6
type input "EGHI DEP SLOT 1055z"
click at [679, 200] on div "Requested" at bounding box center [687, 201] width 56 height 8
drag, startPoint x: 676, startPoint y: 246, endPoint x: 679, endPoint y: 242, distance: 5.1
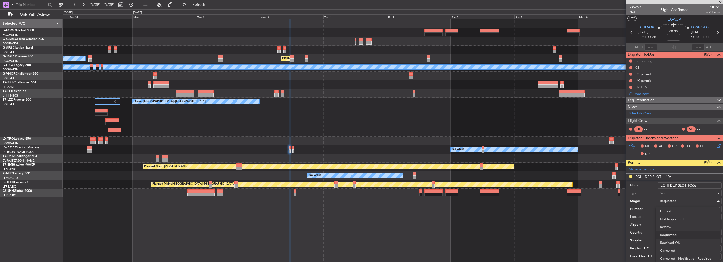
click at [677, 246] on span "Received OK" at bounding box center [687, 243] width 55 height 8
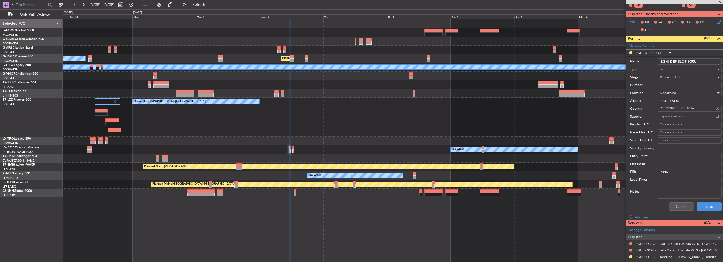
scroll to position [132, 0]
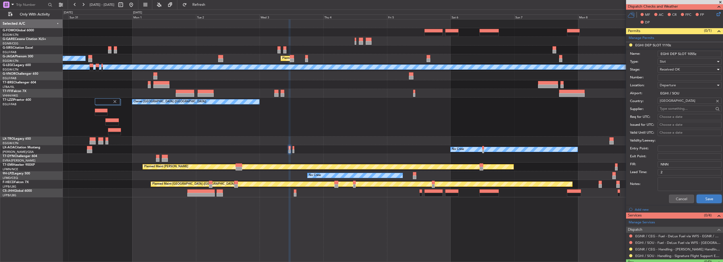
click at [706, 196] on button "Save" at bounding box center [708, 199] width 25 height 8
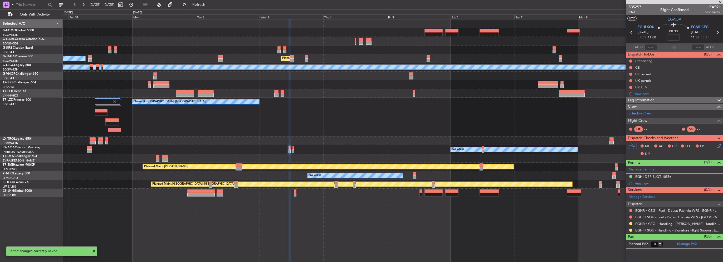
scroll to position [0, 0]
click at [630, 229] on button at bounding box center [630, 230] width 3 height 3
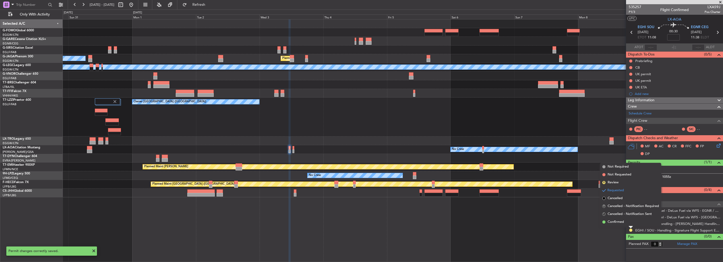
drag, startPoint x: 622, startPoint y: 220, endPoint x: 480, endPoint y: 219, distance: 141.9
click at [622, 220] on span "Confirmed" at bounding box center [615, 222] width 16 height 5
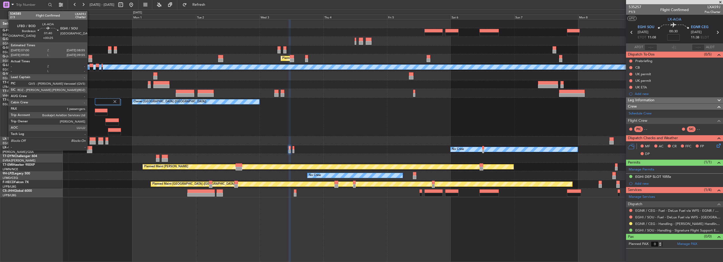
click at [90, 150] on div at bounding box center [89, 152] width 5 height 4
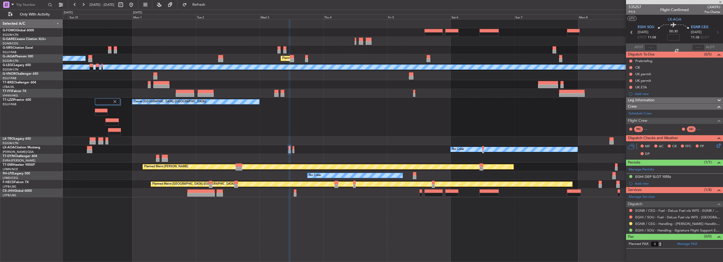
type input "+00:25"
type input "1"
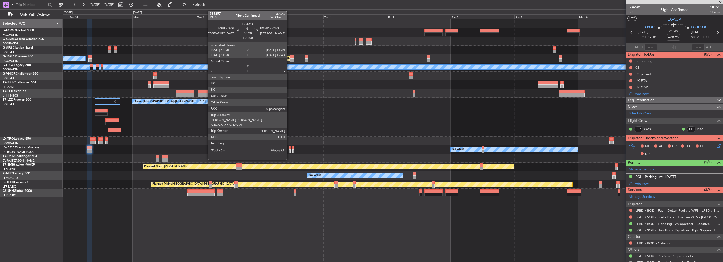
click at [289, 149] on div at bounding box center [289, 148] width 2 height 4
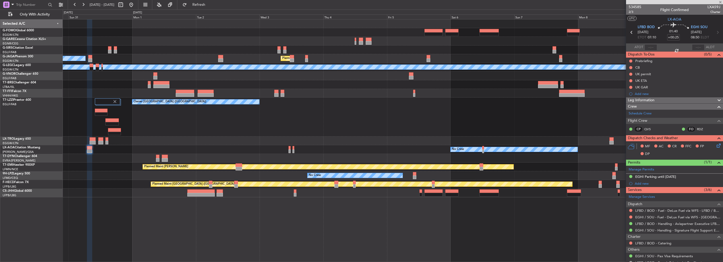
type input "0"
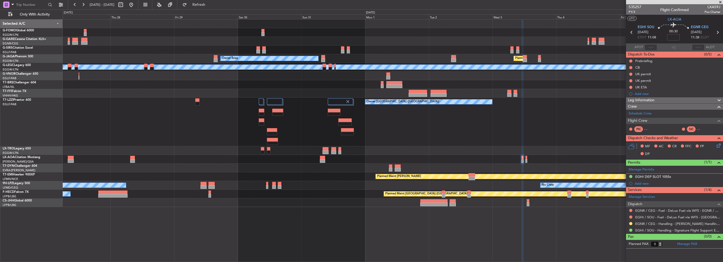
click at [367, 58] on div "Planned Maint London (Luton) Owner Ibiza No Crew Cannes (Mandelieu)" at bounding box center [393, 58] width 660 height 9
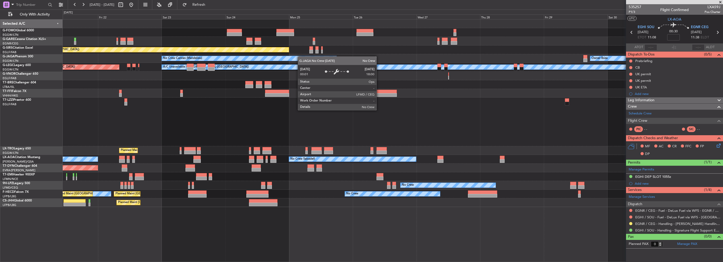
click at [306, 58] on div "Unplanned Maint Chester Unplanned Maint Oxford (Kidlington) Owner Ibiza No Crew…" at bounding box center [393, 113] width 660 height 188
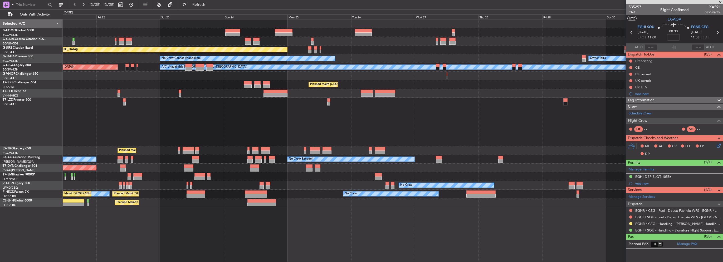
click at [438, 50] on div "Unplanned Maint Chester Unplanned Maint Oxford (Kidlington) Owner Ibiza No Crew…" at bounding box center [393, 113] width 660 height 188
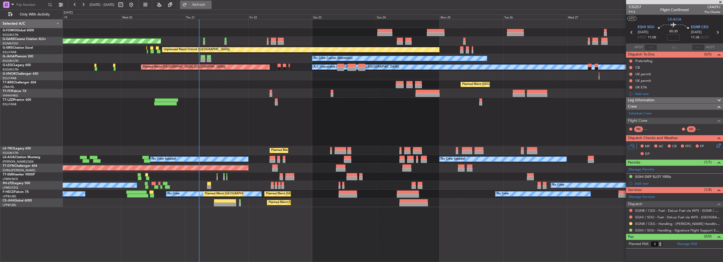
click at [208, 4] on span "Refresh" at bounding box center [199, 5] width 22 height 4
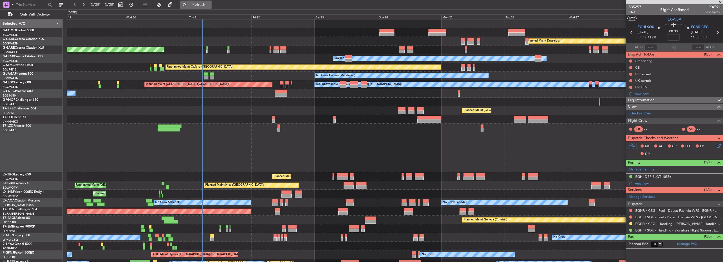
click at [205, 4] on span "Refresh" at bounding box center [199, 5] width 22 height 4
